Goal: Browse casually

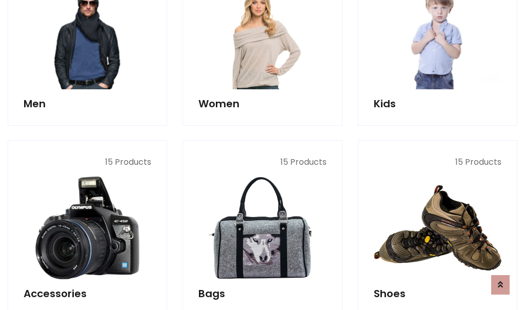
scroll to position [343, 0]
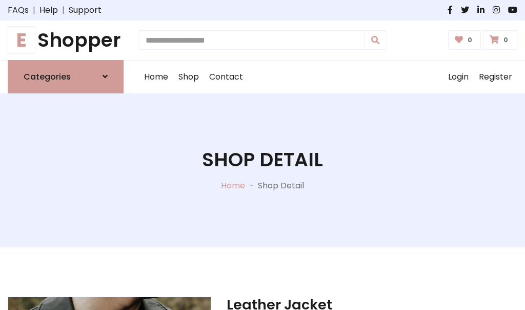
click at [66, 40] on h1 "E Shopper" at bounding box center [66, 40] width 116 height 23
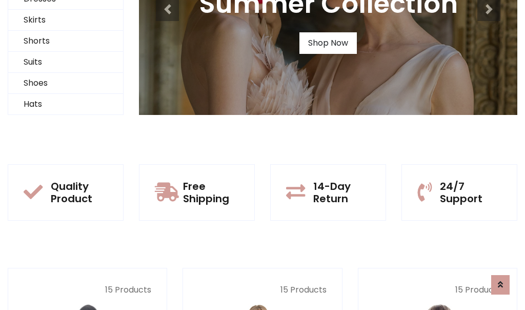
scroll to position [99, 0]
